Goal: Entertainment & Leisure: Consume media (video, audio)

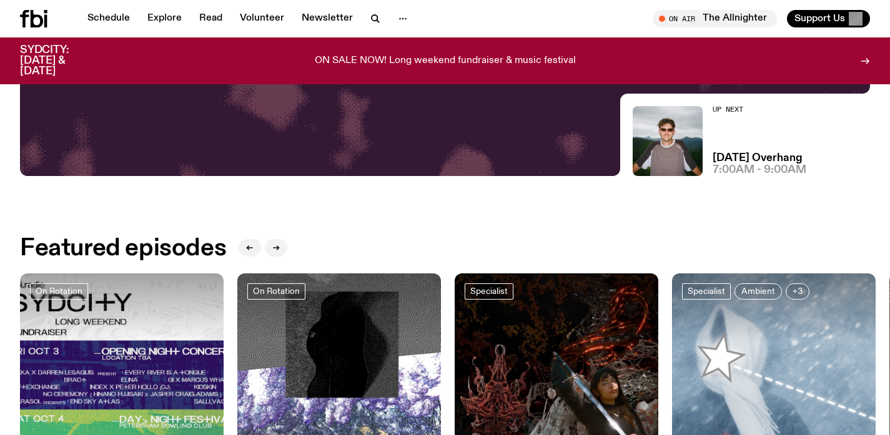
scroll to position [412, 0]
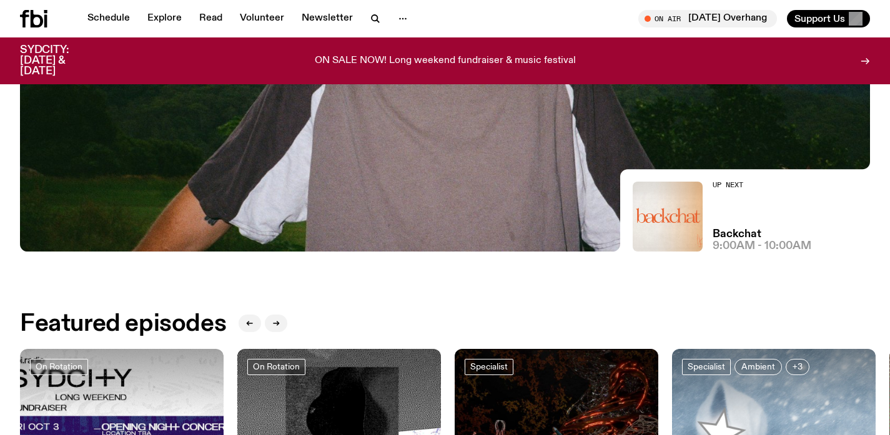
scroll to position [317, 0]
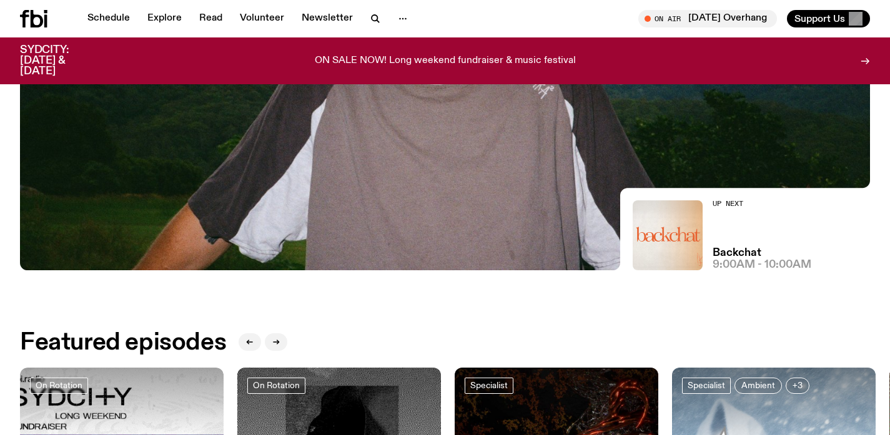
click at [277, 164] on img at bounding box center [445, 31] width 850 height 479
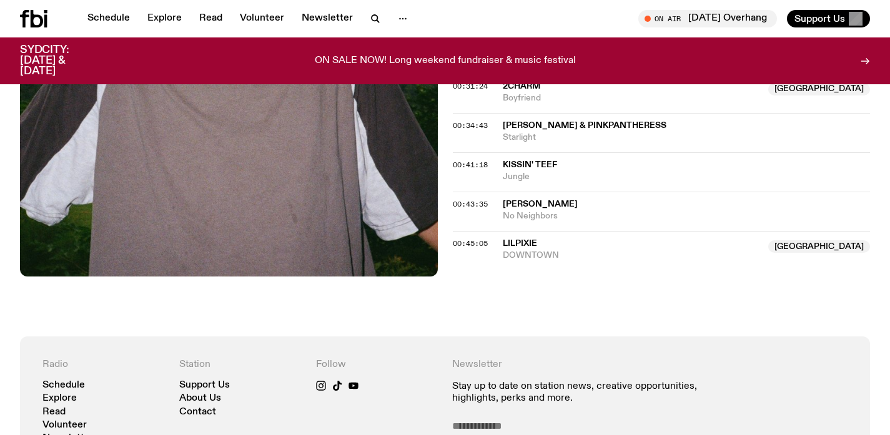
scroll to position [519, 0]
